Goal: Obtain resource: Obtain resource

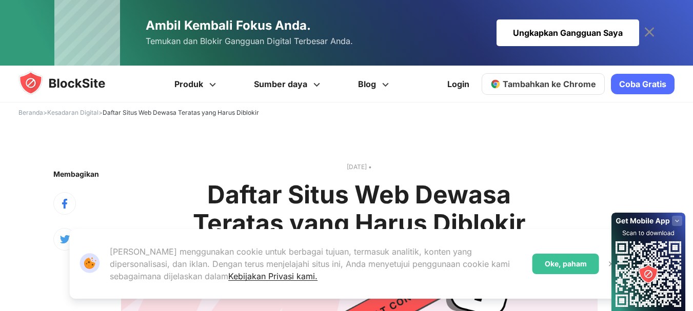
click at [572, 270] on div "Oke, paham" at bounding box center [565, 264] width 67 height 21
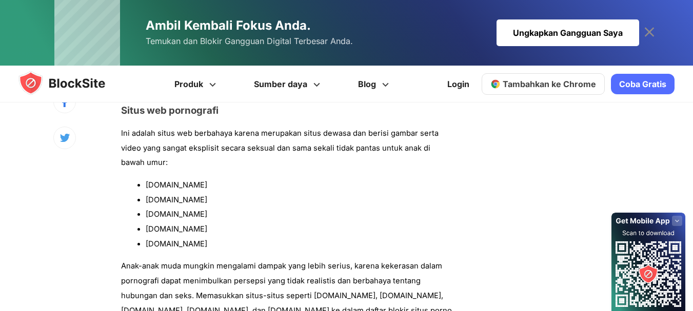
scroll to position [971, 0]
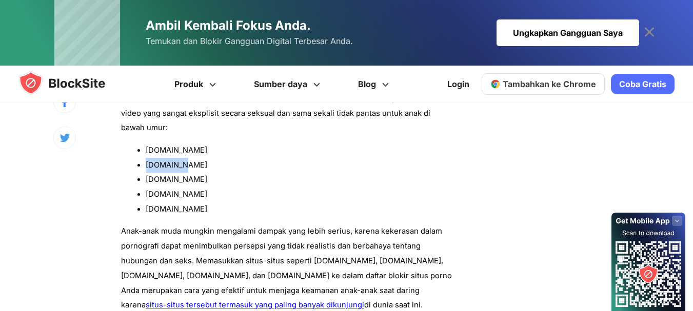
drag, startPoint x: 147, startPoint y: 165, endPoint x: 181, endPoint y: 165, distance: 34.4
click at [181, 165] on li "[DOMAIN_NAME]" at bounding box center [300, 165] width 309 height 15
copy font "[DOMAIN_NAME]"
click at [167, 178] on font "[DOMAIN_NAME]" at bounding box center [177, 179] width 62 height 9
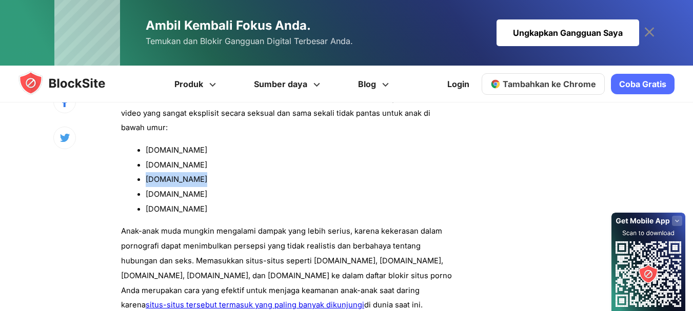
click at [167, 178] on font "[DOMAIN_NAME]" at bounding box center [177, 179] width 62 height 9
copy ul "[DOMAIN_NAME]"
click at [165, 194] on font "[DOMAIN_NAME]" at bounding box center [177, 194] width 62 height 9
click at [165, 193] on font "[DOMAIN_NAME]" at bounding box center [177, 194] width 62 height 9
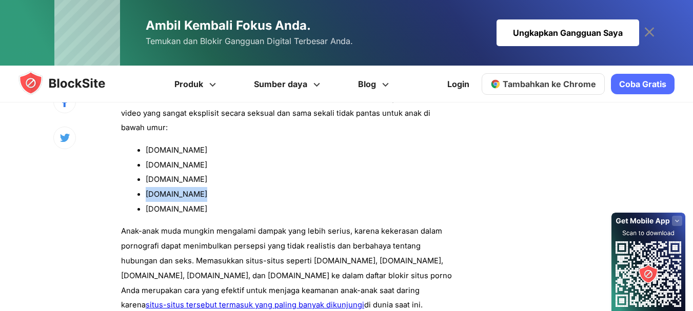
copy ul "[DOMAIN_NAME]"
click at [320, 226] on p "Anak-anak muda mungkin mengalami dampak yang lebih serius, karena kekerasan dal…" at bounding box center [287, 268] width 333 height 89
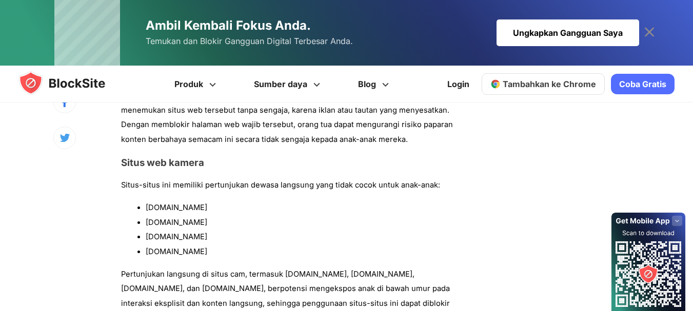
scroll to position [1241, 0]
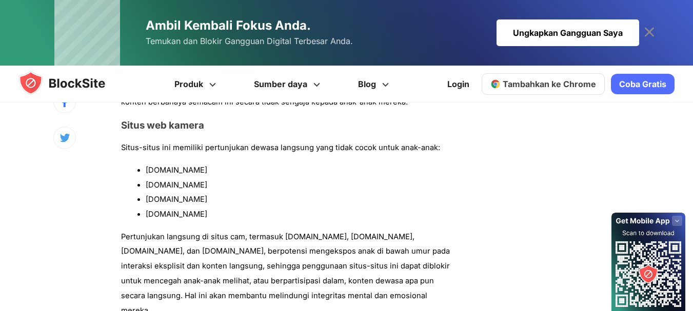
click at [162, 168] on font "[DOMAIN_NAME]" at bounding box center [177, 170] width 62 height 9
click at [163, 168] on font "[DOMAIN_NAME]" at bounding box center [177, 170] width 62 height 9
copy ul "[DOMAIN_NAME]"
click at [174, 186] on font "[DOMAIN_NAME]" at bounding box center [177, 185] width 62 height 9
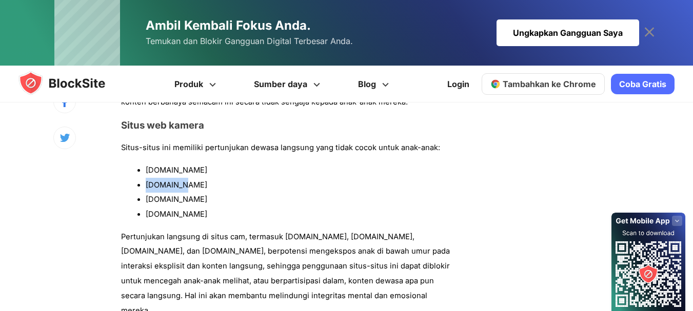
click at [174, 186] on font "[DOMAIN_NAME]" at bounding box center [177, 185] width 62 height 9
copy ul "[DOMAIN_NAME]"
click at [167, 198] on font "[DOMAIN_NAME]" at bounding box center [177, 199] width 62 height 9
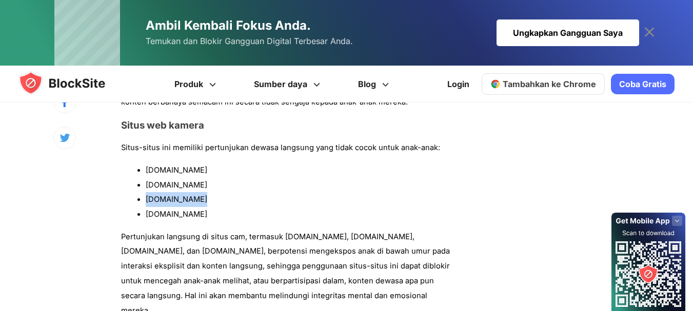
click at [166, 198] on font "[DOMAIN_NAME]" at bounding box center [177, 199] width 62 height 9
copy ul "[DOMAIN_NAME]"
click at [169, 213] on font "[DOMAIN_NAME]" at bounding box center [177, 214] width 62 height 9
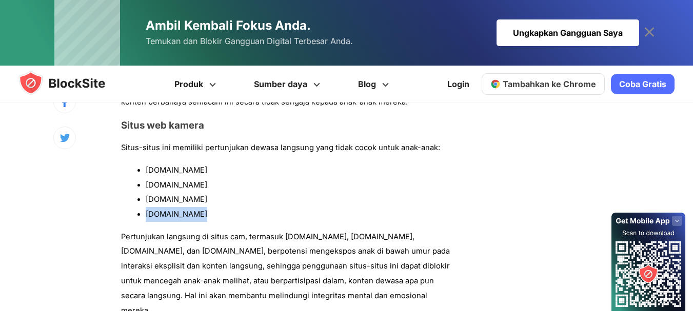
copy div "[DOMAIN_NAME]"
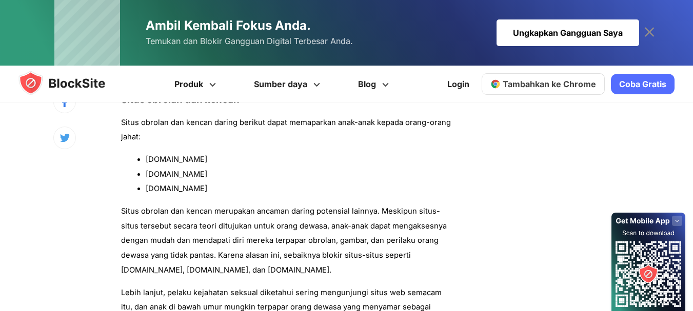
scroll to position [1555, 0]
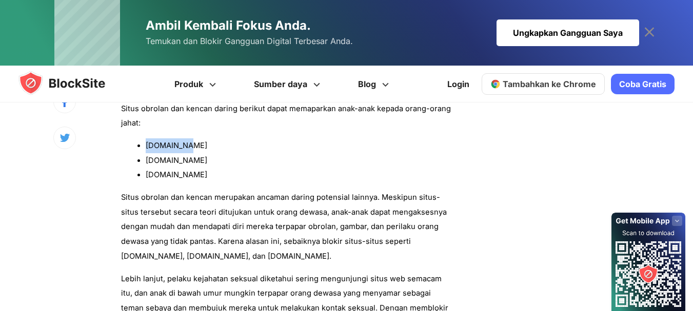
drag, startPoint x: 146, startPoint y: 130, endPoint x: 190, endPoint y: 130, distance: 43.6
click at [190, 138] on li "[DOMAIN_NAME]" at bounding box center [300, 145] width 309 height 15
copy font "[DOMAIN_NAME]"
click at [167, 156] on font "[DOMAIN_NAME]" at bounding box center [177, 160] width 62 height 9
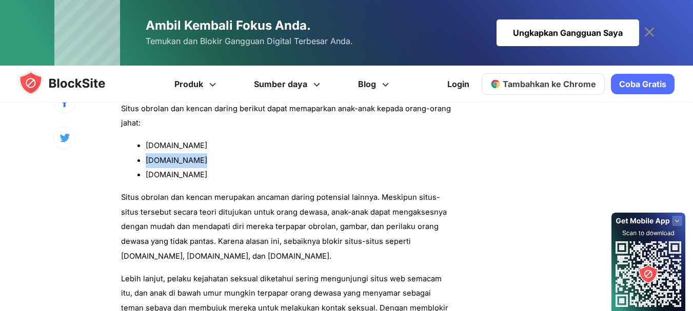
click at [167, 156] on font "[DOMAIN_NAME]" at bounding box center [177, 160] width 62 height 9
copy ul "[DOMAIN_NAME]"
click at [158, 170] on font "[DOMAIN_NAME]" at bounding box center [177, 174] width 62 height 9
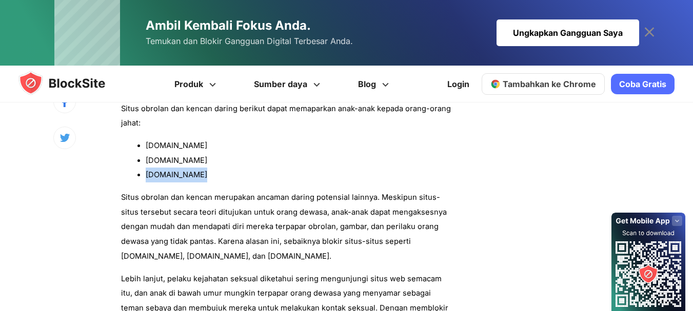
copy div "[DOMAIN_NAME]"
click at [294, 203] on p "Situs obrolan dan kencan merupakan ancaman daring potensial lainnya. Meskipun s…" at bounding box center [287, 227] width 333 height 74
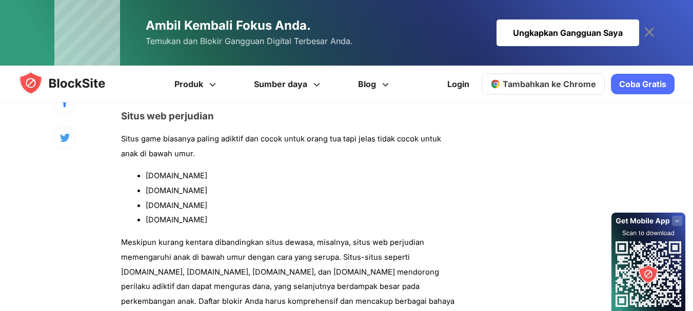
scroll to position [1812, 0]
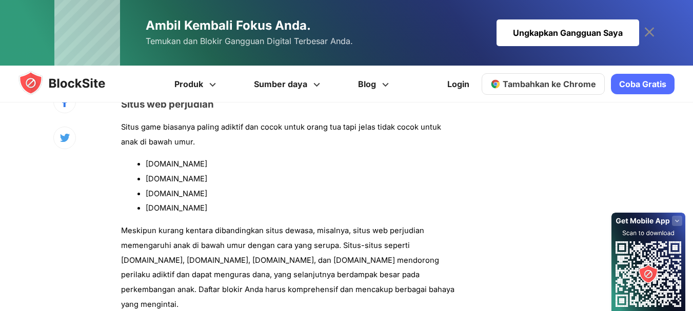
click at [154, 160] on font "[DOMAIN_NAME]" at bounding box center [177, 164] width 62 height 9
click at [155, 160] on font "[DOMAIN_NAME]" at bounding box center [177, 164] width 62 height 9
click at [166, 174] on font "[DOMAIN_NAME]" at bounding box center [177, 178] width 62 height 9
click at [165, 174] on font "[DOMAIN_NAME]" at bounding box center [177, 178] width 62 height 9
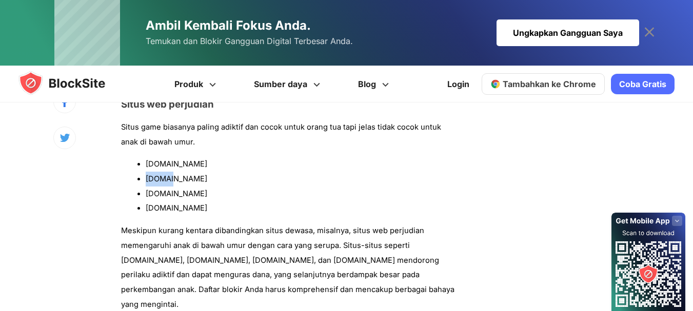
click at [165, 174] on font "[DOMAIN_NAME]" at bounding box center [177, 178] width 62 height 9
click at [164, 189] on font "[DOMAIN_NAME]" at bounding box center [177, 193] width 62 height 9
click at [172, 204] on font "[DOMAIN_NAME]" at bounding box center [177, 208] width 62 height 9
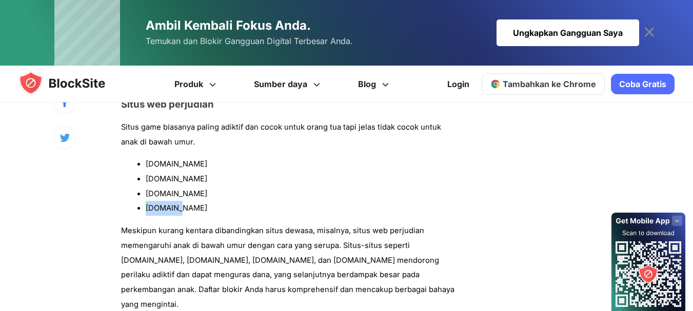
click at [172, 204] on font "[DOMAIN_NAME]" at bounding box center [177, 208] width 62 height 9
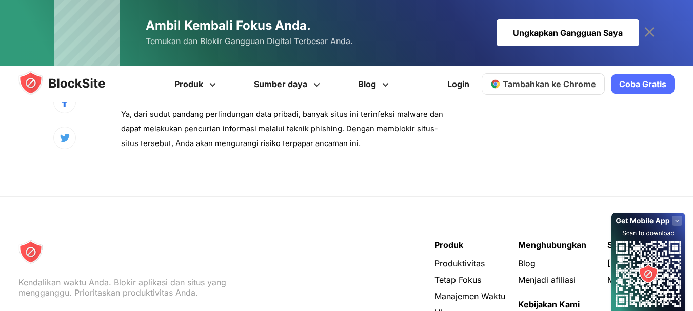
scroll to position [4800, 0]
